Goal: Browse casually: Explore the website without a specific task or goal

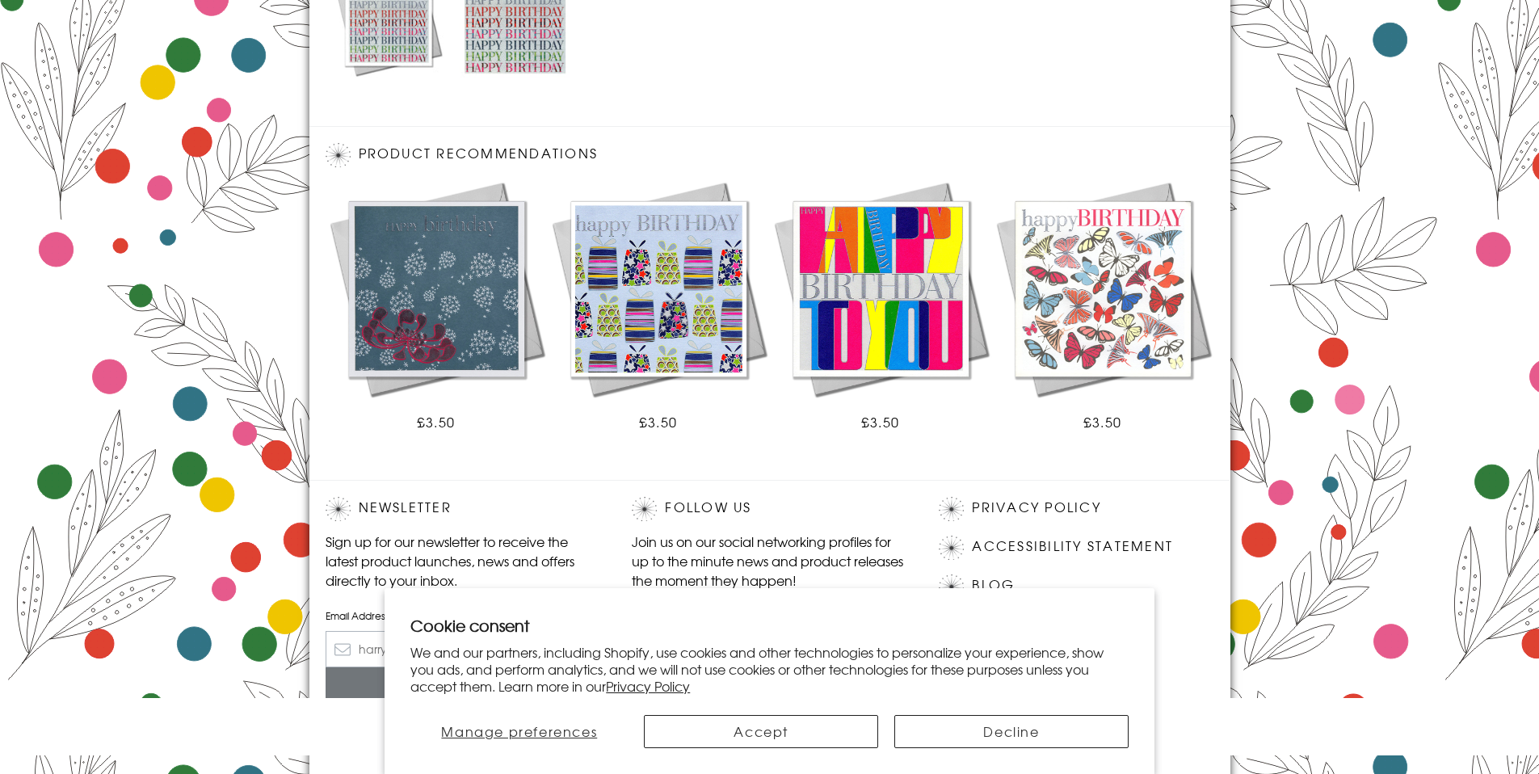
scroll to position [892, 0]
